Goal: Information Seeking & Learning: Learn about a topic

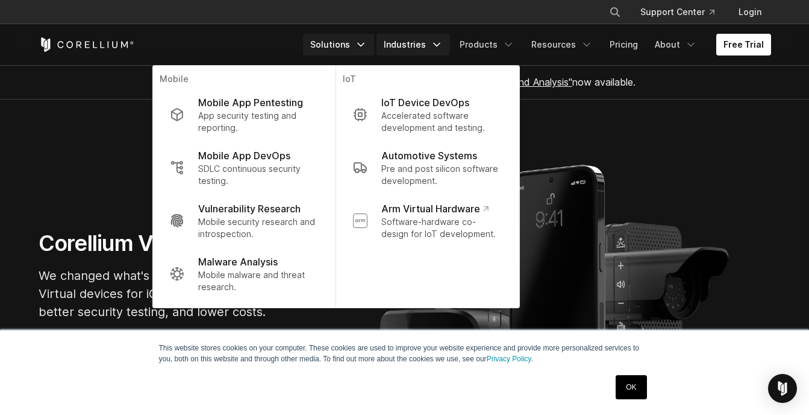
click at [424, 46] on link "Industries" at bounding box center [414, 45] width 74 height 22
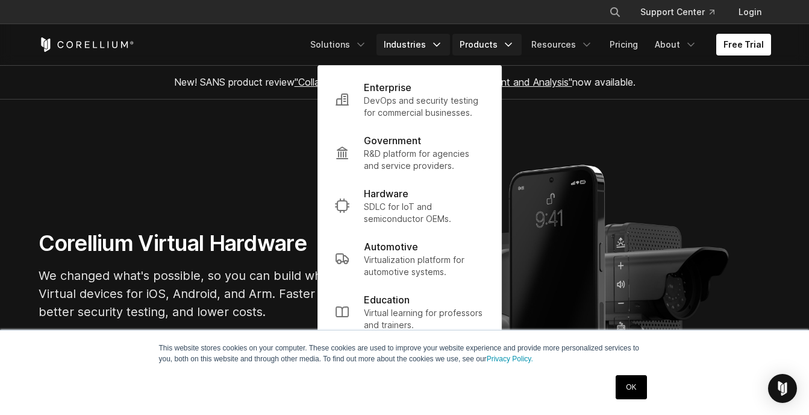
click at [481, 47] on link "Products" at bounding box center [487, 45] width 69 height 22
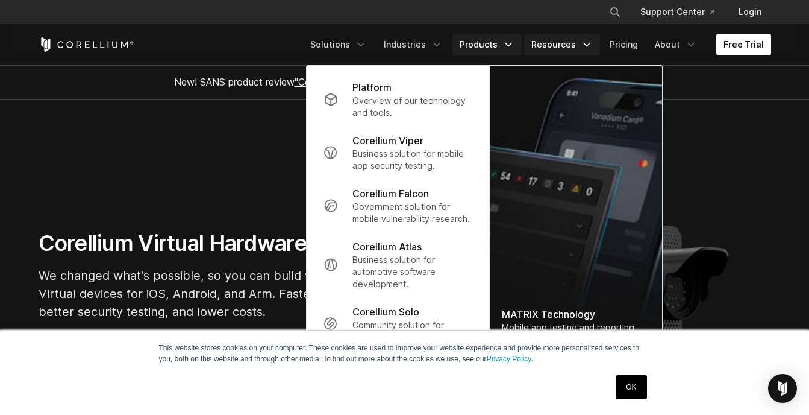
click at [548, 43] on link "Resources" at bounding box center [562, 45] width 76 height 22
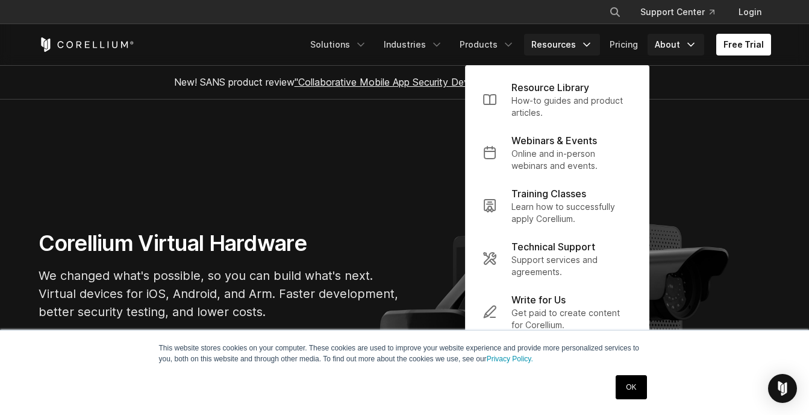
click at [674, 43] on link "About" at bounding box center [676, 45] width 57 height 22
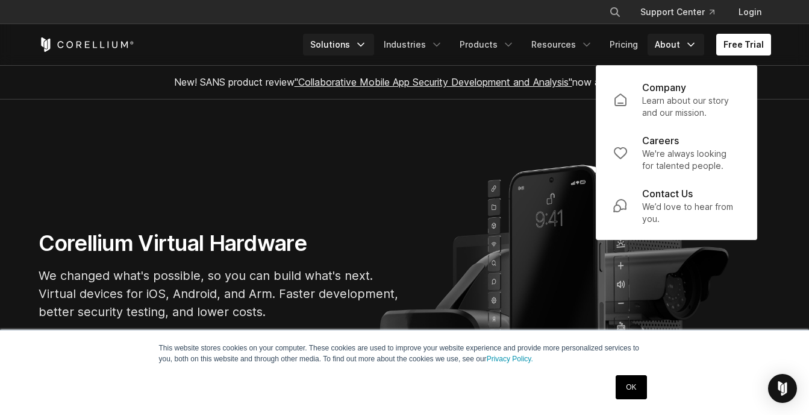
click at [348, 45] on link "Solutions" at bounding box center [338, 45] width 71 height 22
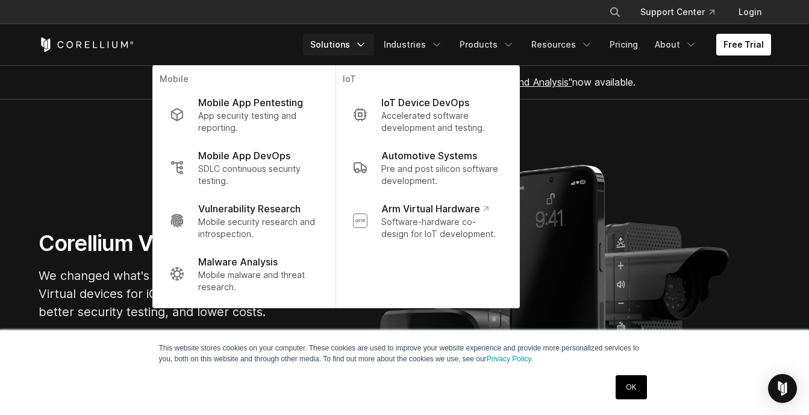
click at [632, 141] on section "Corellium Virtual Hardware We changed what's possible, so you can build what's …" at bounding box center [404, 279] width 809 height 361
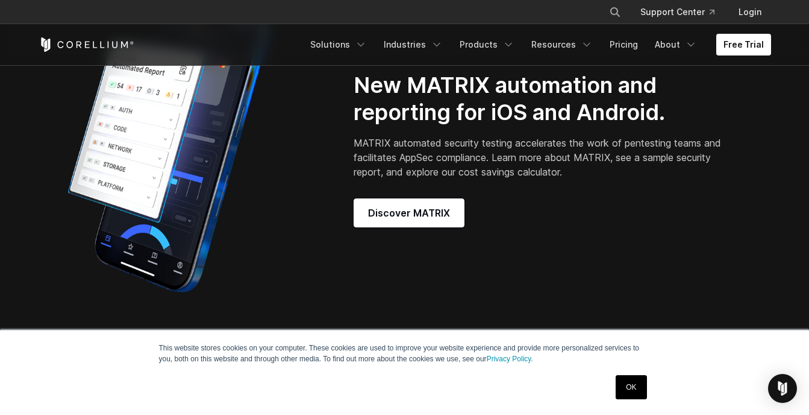
scroll to position [1005, 0]
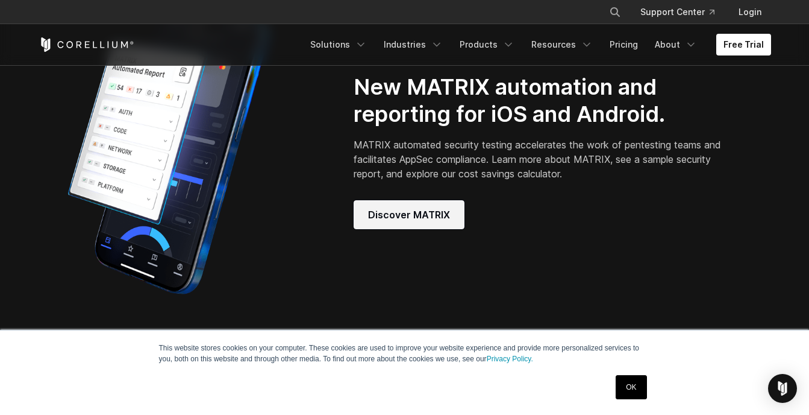
click at [392, 222] on span "Discover MATRIX" at bounding box center [409, 214] width 82 height 14
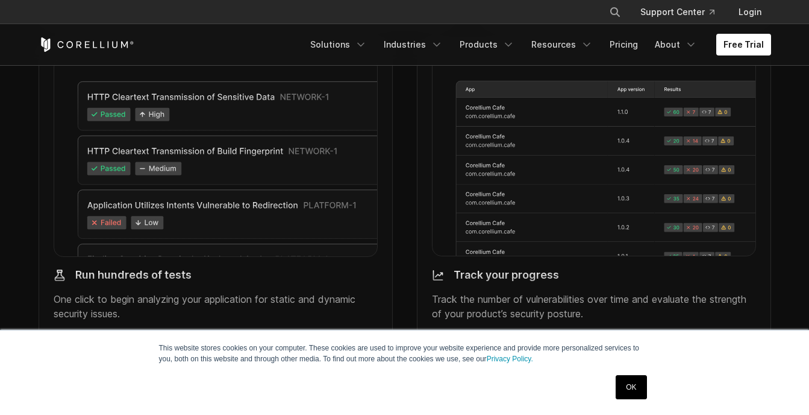
scroll to position [1427, 0]
